Goal: Check status: Check status

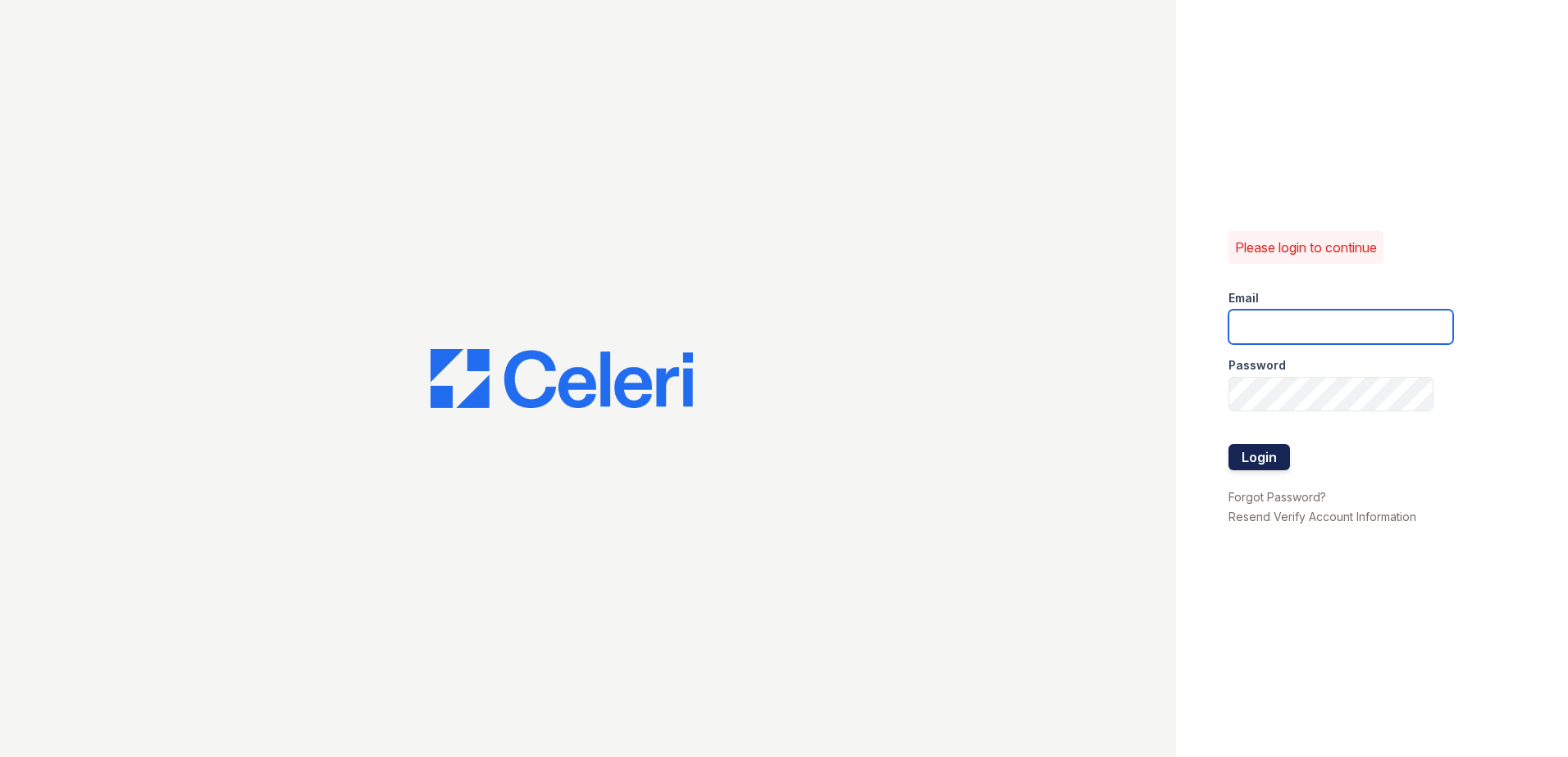
type input "[EMAIL_ADDRESS][DOMAIN_NAME]"
click at [1271, 469] on button "Login" at bounding box center [1259, 457] width 62 height 26
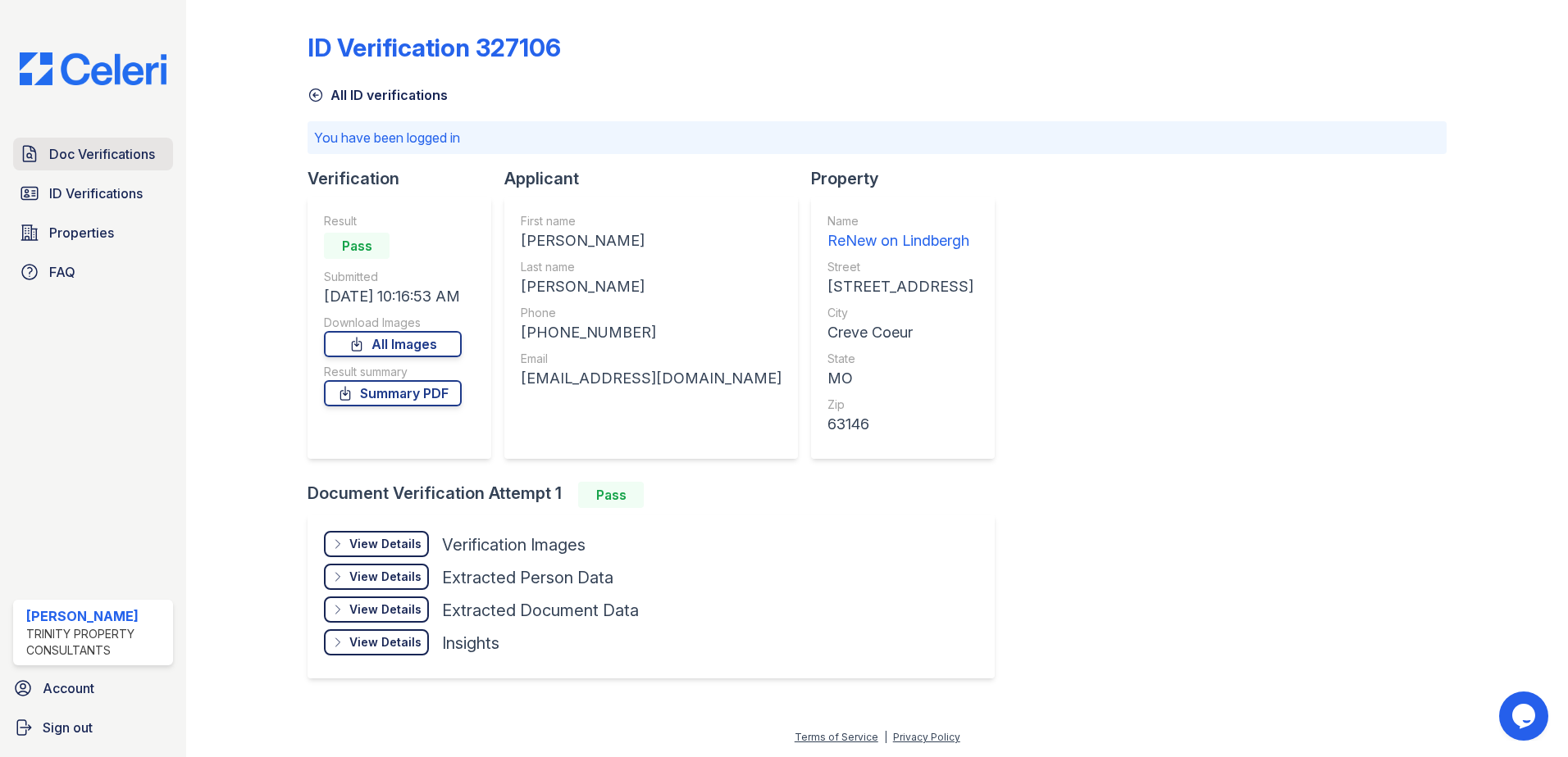
click at [129, 166] on link "Doc Verifications" at bounding box center [93, 154] width 160 height 33
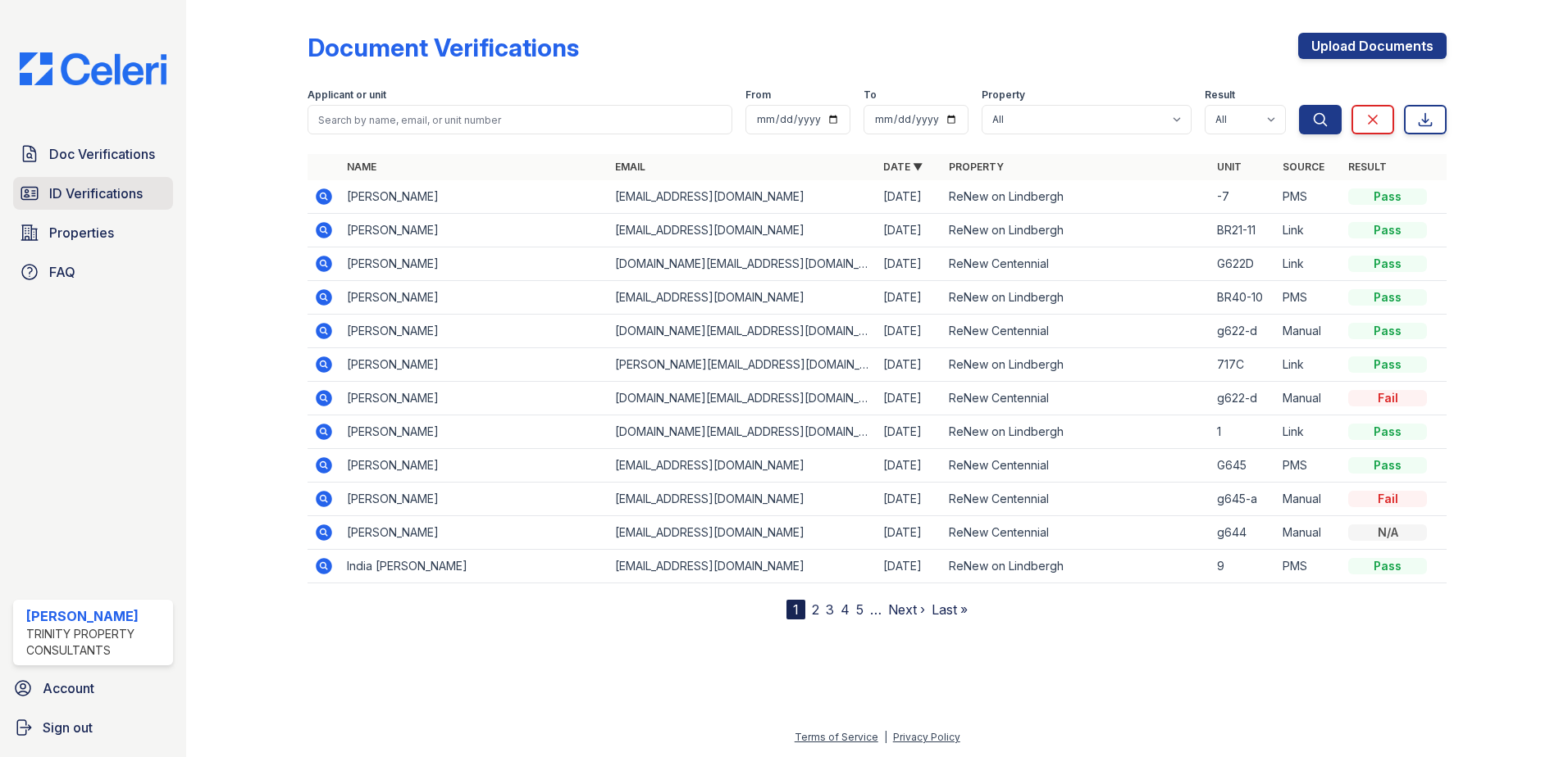
click at [84, 179] on link "ID Verifications" at bounding box center [93, 193] width 160 height 33
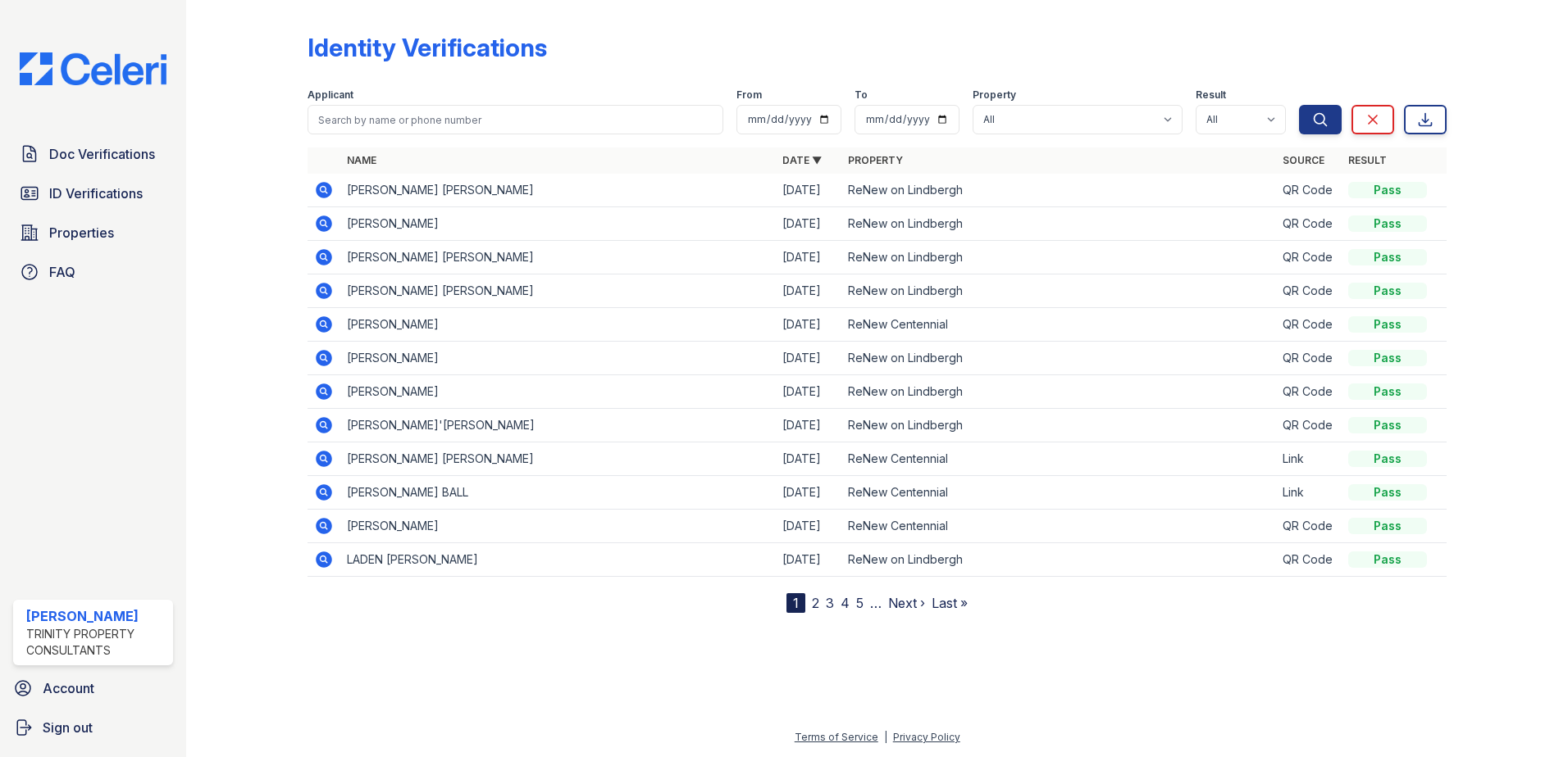
click at [327, 490] on icon at bounding box center [323, 492] width 16 height 16
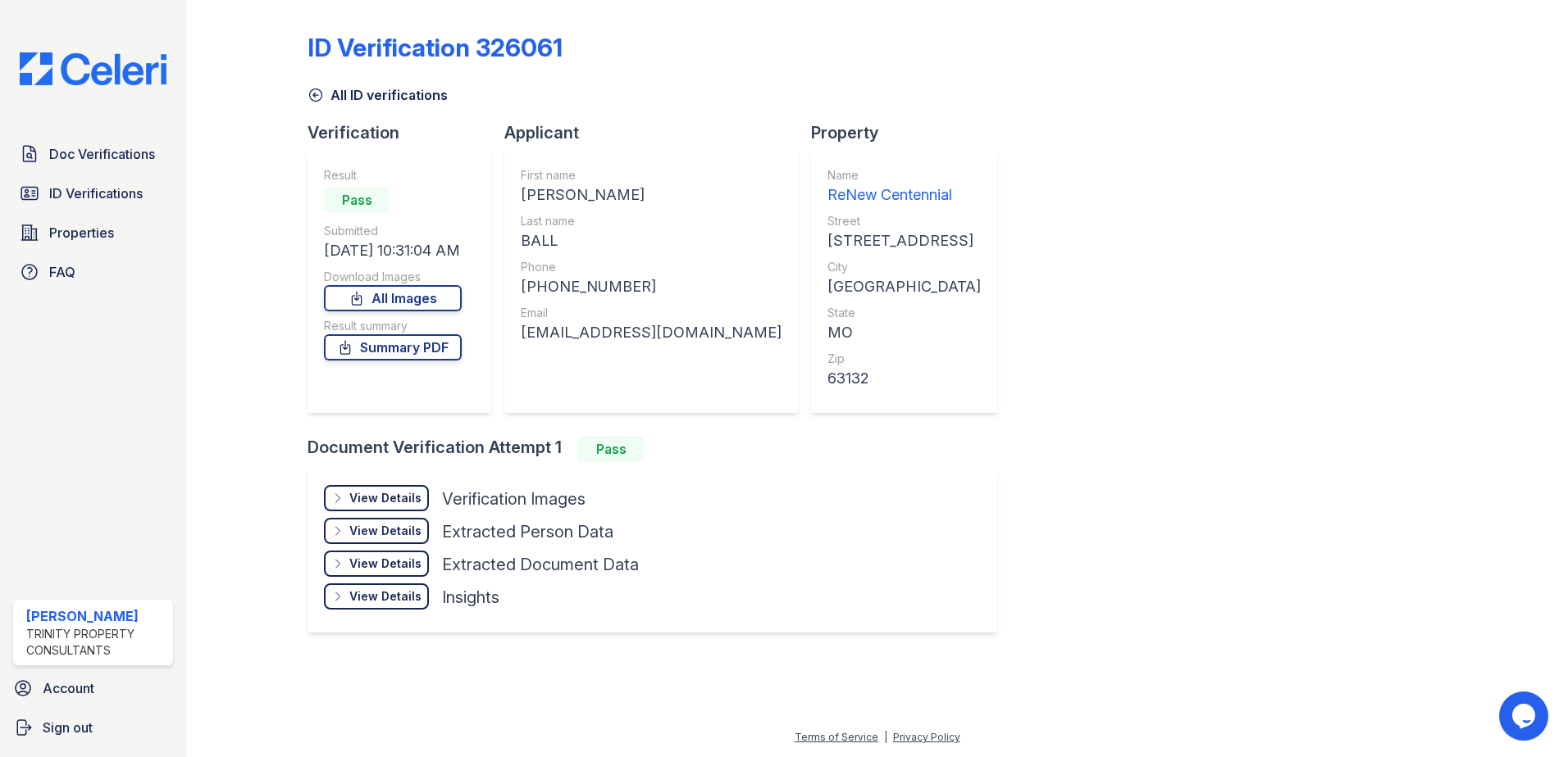
drag, startPoint x: 1406, startPoint y: 151, endPoint x: 1403, endPoint y: 32, distance: 119.0
click at [1405, 146] on div "ID Verification 326061 All ID verifications Verification Result Pass Submitted …" at bounding box center [877, 331] width 1139 height 649
